Goal: Check status

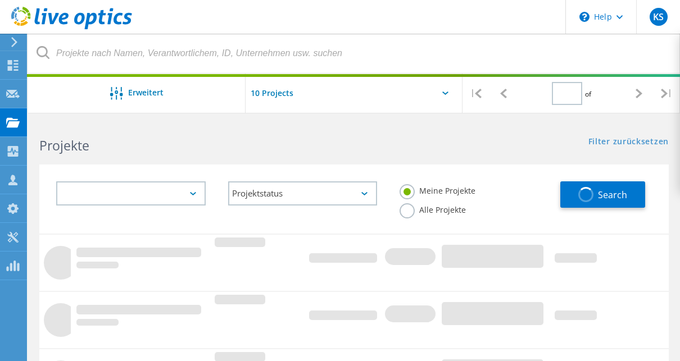
type input "1"
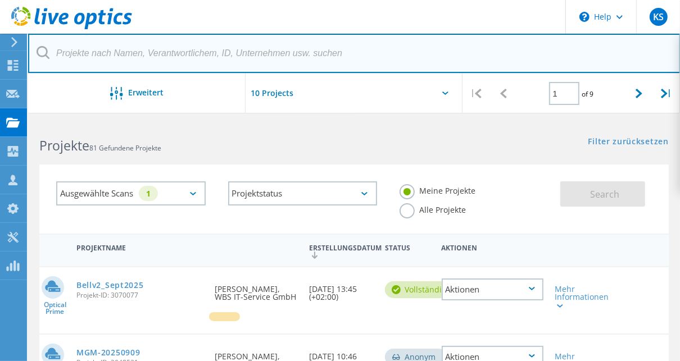
click at [106, 53] on input "text" at bounding box center [354, 53] width 652 height 39
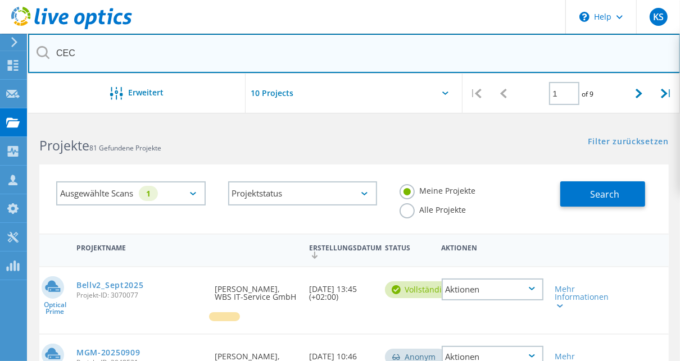
type input "CEC"
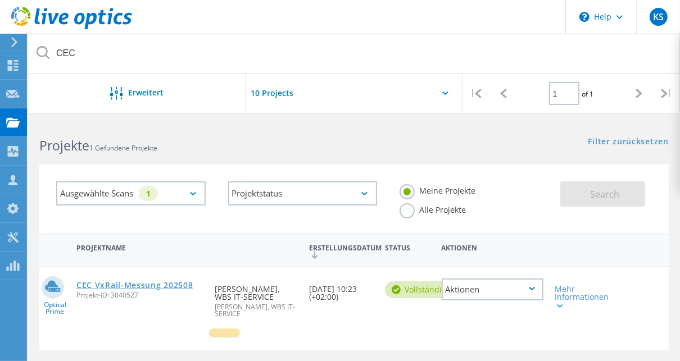
click at [153, 284] on link "CEC VxRail-Messung 202508" at bounding box center [134, 285] width 117 height 8
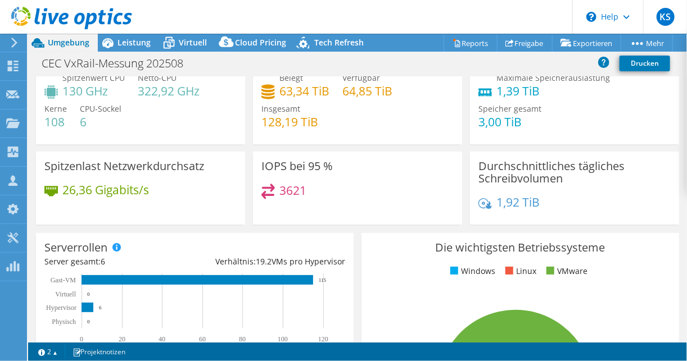
select select "USD"
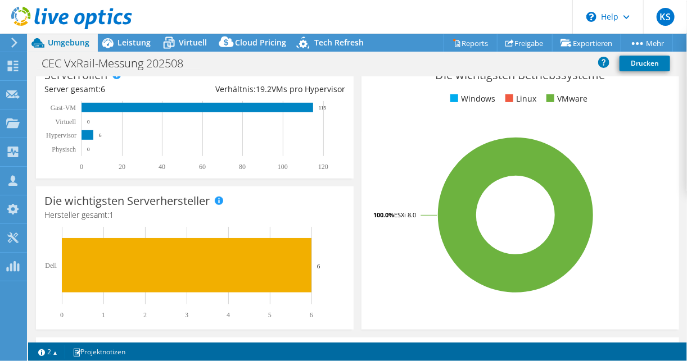
scroll to position [165, 0]
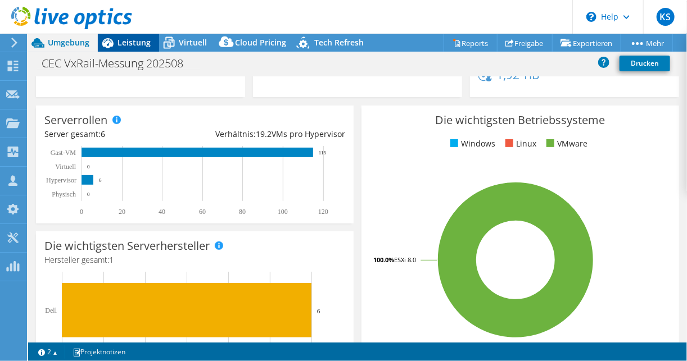
click at [131, 45] on span "Leistung" at bounding box center [133, 42] width 33 height 11
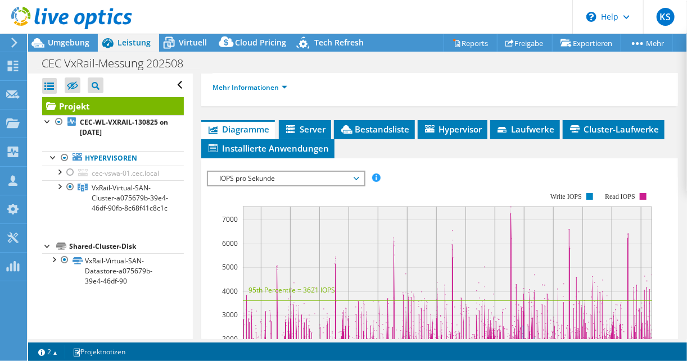
scroll to position [360, 0]
